Goal: Transaction & Acquisition: Register for event/course

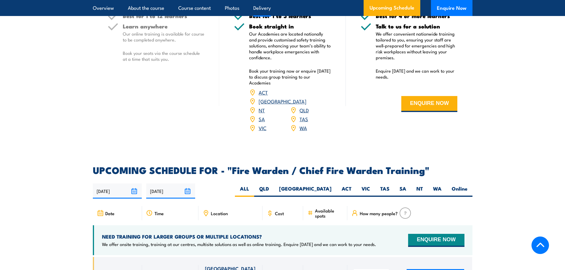
scroll to position [891, 0]
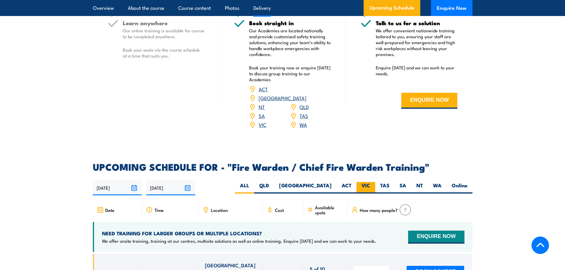
click at [370, 182] on label "VIC" at bounding box center [366, 188] width 19 height 12
click at [370, 182] on input "VIC" at bounding box center [372, 184] width 4 height 4
radio input "true"
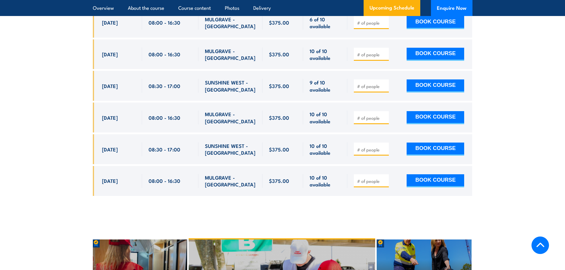
scroll to position [1230, 0]
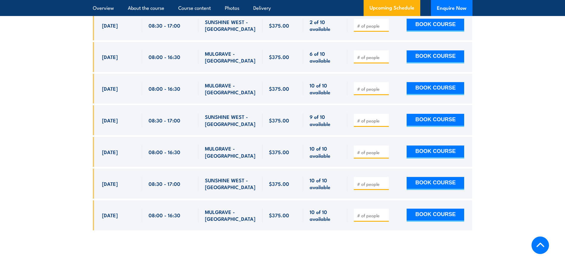
click at [363, 118] on input "number" at bounding box center [372, 121] width 30 height 6
type input "1"
click at [432, 115] on button "BOOK COURSE" at bounding box center [436, 120] width 58 height 13
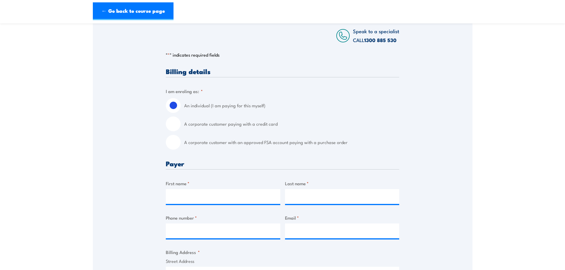
scroll to position [119, 0]
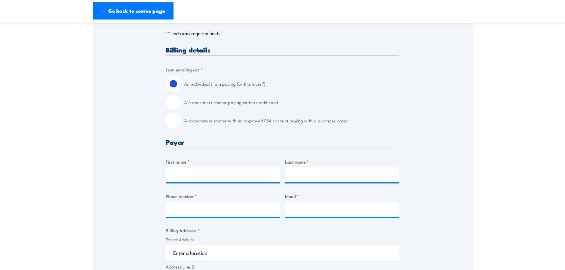
click at [174, 106] on input "A corporate customer paying with a credit card" at bounding box center [173, 102] width 15 height 15
radio input "true"
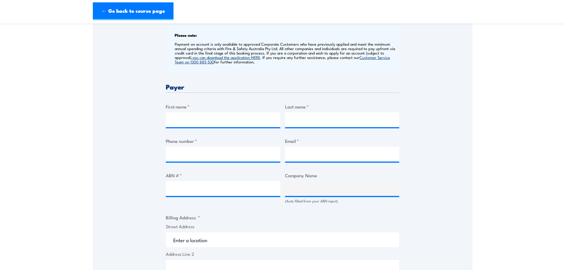
scroll to position [237, 0]
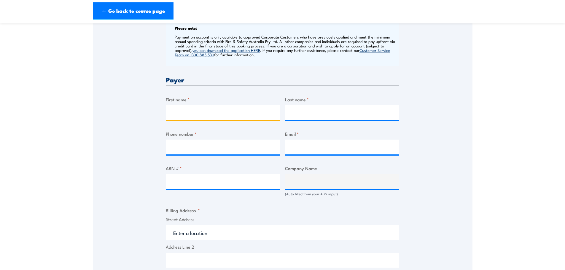
click at [205, 118] on input "First name *" at bounding box center [223, 112] width 115 height 15
type input "Brianna"
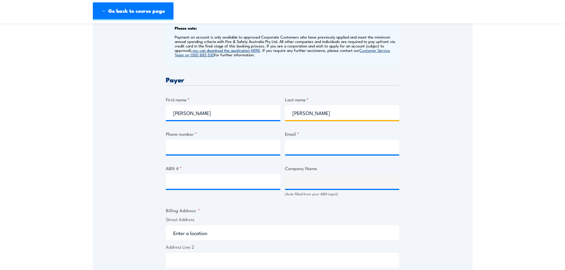
type input "Woods"
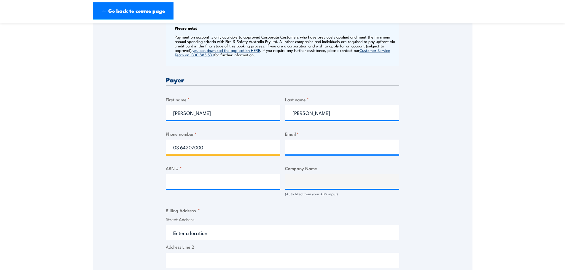
type input "03 64207000"
type input "bwoods@fairbrother.com.au"
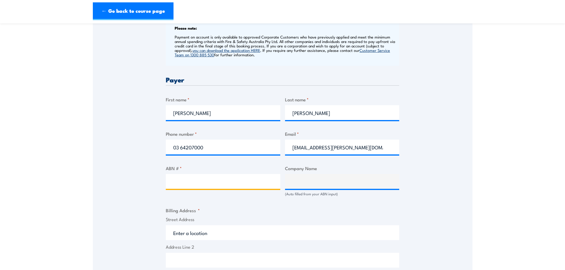
click at [207, 183] on input "ABN # *" at bounding box center [223, 181] width 115 height 15
type input "51009510561"
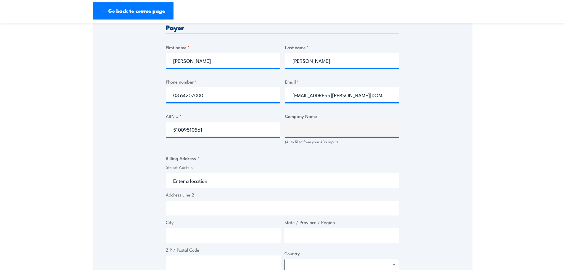
scroll to position [297, 0]
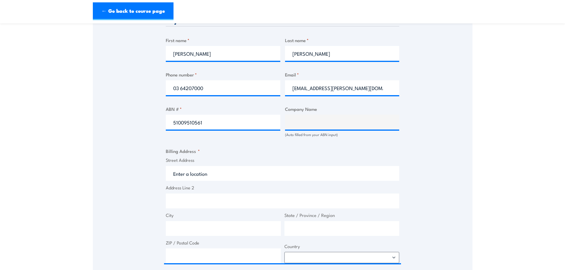
click at [221, 141] on div "Billing details I am enroling as: * An individual (I am paying for this myself)…" at bounding box center [283, 158] width 234 height 580
click at [233, 124] on input "51009510561" at bounding box center [223, 122] width 115 height 15
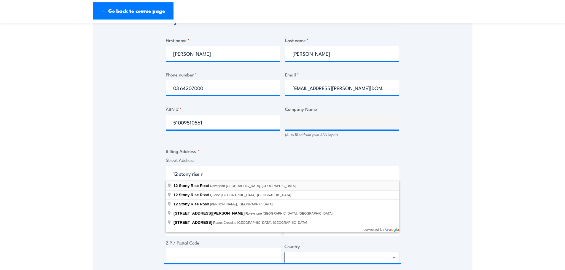
type input "12 Stony Rise Road, Devonport TAS, Australia"
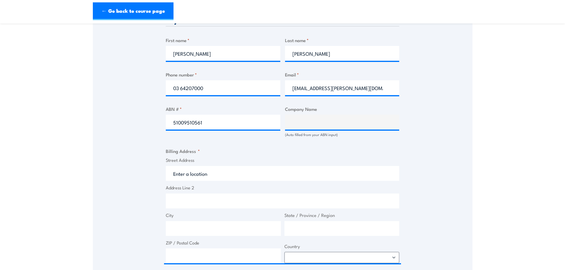
type input "12 Stony Rise Rd"
type input "Devonport"
type input "Tasmania"
type input "7310"
select select "Australia"
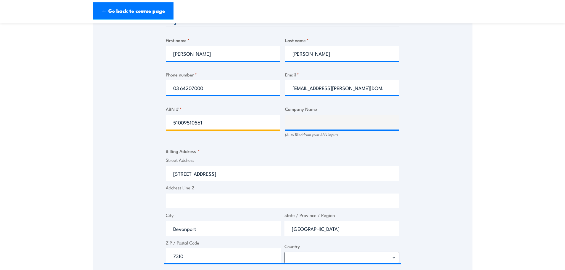
click at [230, 121] on input "51009510561" at bounding box center [223, 122] width 115 height 15
click at [171, 122] on input "51009510561" at bounding box center [223, 122] width 115 height 15
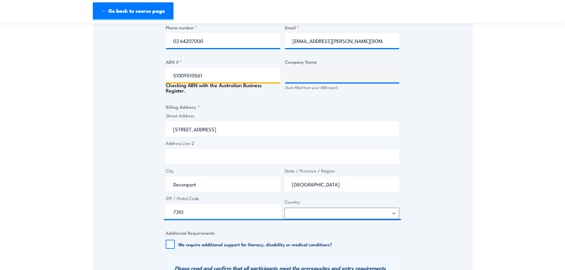
type input "FAIRBROTHER PTY LTD"
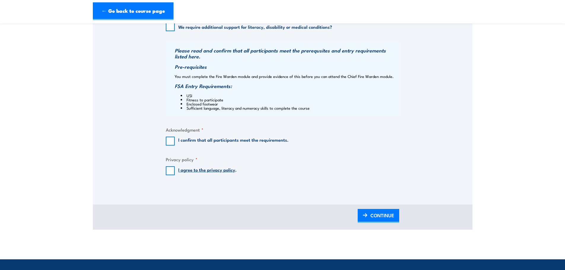
scroll to position [594, 0]
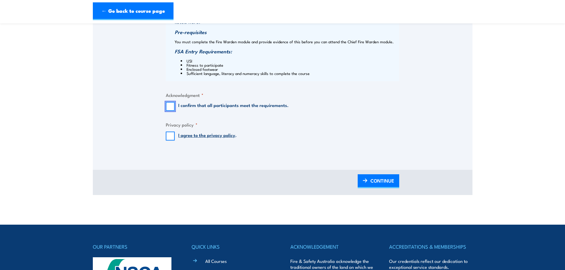
click at [169, 109] on input "I confirm that all participants meet the requirements." at bounding box center [170, 106] width 9 height 9
checkbox input "true"
click at [169, 138] on input "I agree to the privacy policy ." at bounding box center [170, 136] width 9 height 9
checkbox input "true"
click at [371, 177] on span "CONTINUE" at bounding box center [383, 181] width 24 height 16
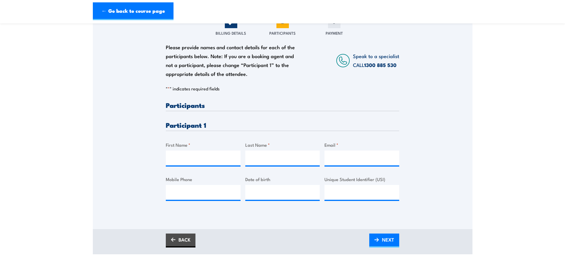
scroll to position [89, 0]
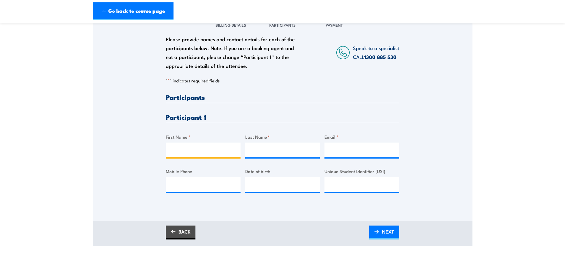
click at [194, 149] on input "First Name *" at bounding box center [203, 150] width 75 height 15
type input "Aaron"
type input "Hancock"
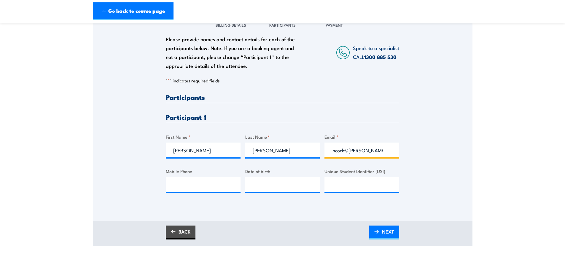
scroll to position [0, 13]
type input "ahancock@fairbrother.com.au"
type input "0439575193"
type input "__/__/____"
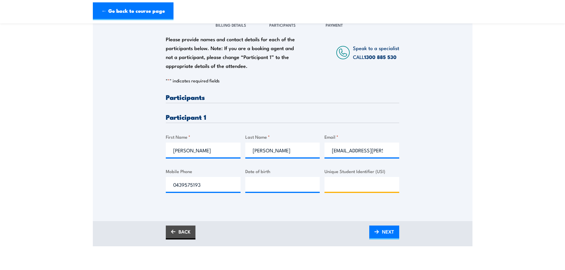
click at [351, 181] on input "Unique Student Identifier (USI)" at bounding box center [362, 184] width 75 height 15
paste input "KSFGVX73V9"
type input "KSFGVX73V9"
click at [263, 188] on input "__/__/____" at bounding box center [282, 184] width 75 height 15
type input "26/05/1998"
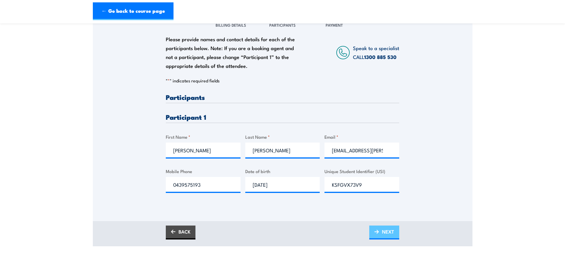
click at [390, 235] on span "NEXT" at bounding box center [388, 232] width 12 height 16
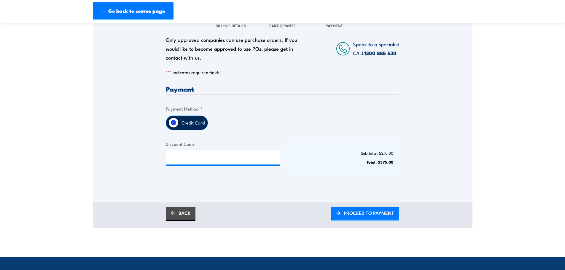
scroll to position [89, 0]
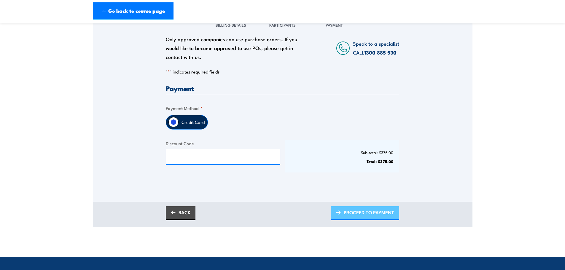
click at [380, 216] on span "PROCEED TO PAYMENT" at bounding box center [369, 213] width 50 height 16
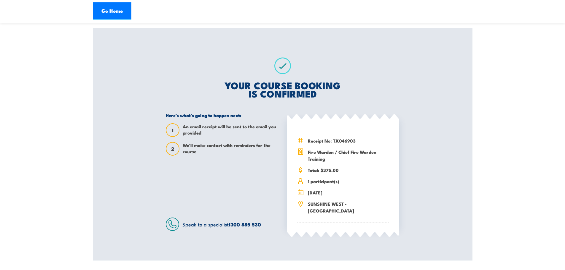
scroll to position [89, 0]
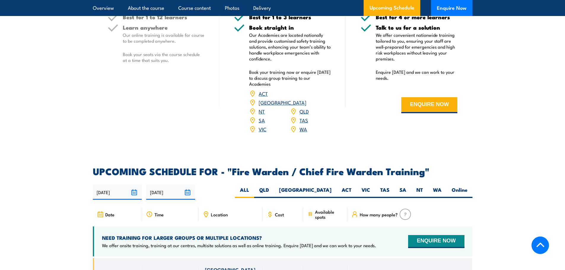
scroll to position [980, 0]
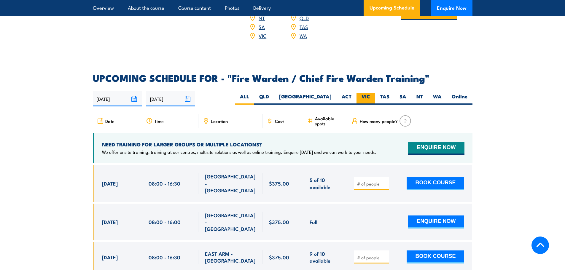
click at [365, 99] on label "VIC" at bounding box center [366, 99] width 19 height 12
click at [370, 97] on input "VIC" at bounding box center [372, 95] width 4 height 4
radio input "true"
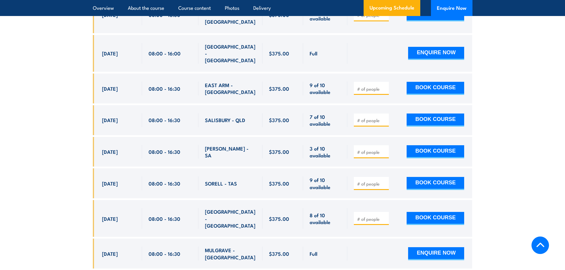
scroll to position [1237, 0]
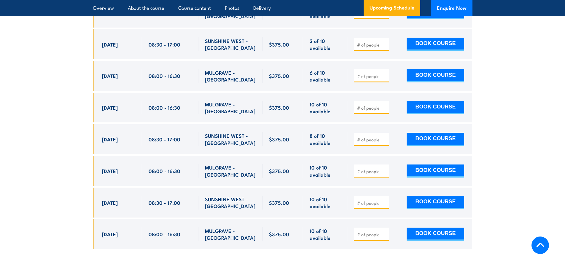
scroll to position [1229, 0]
